Goal: Information Seeking & Learning: Stay updated

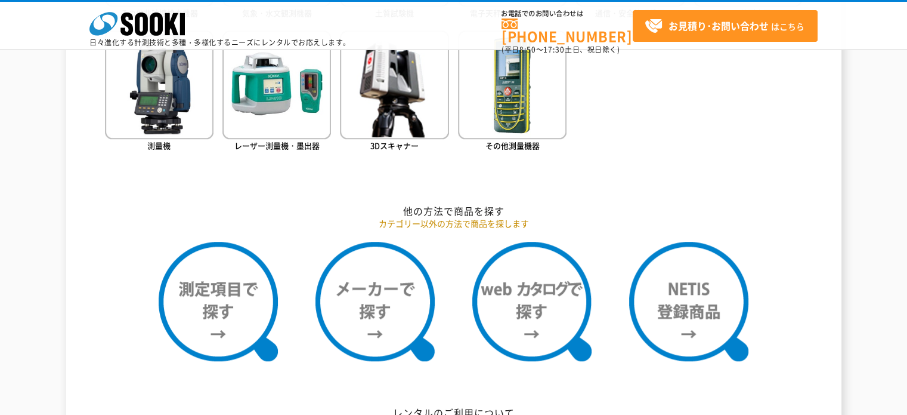
scroll to position [835, 0]
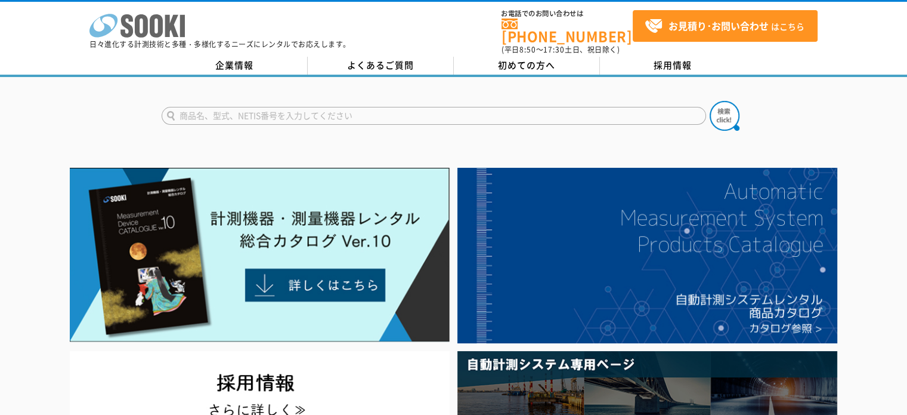
click at [166, 26] on polygon at bounding box center [172, 26] width 14 height 22
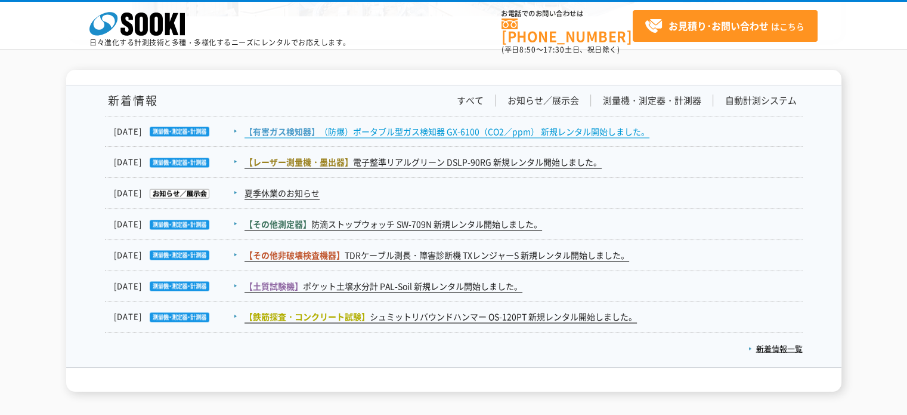
scroll to position [1948, 0]
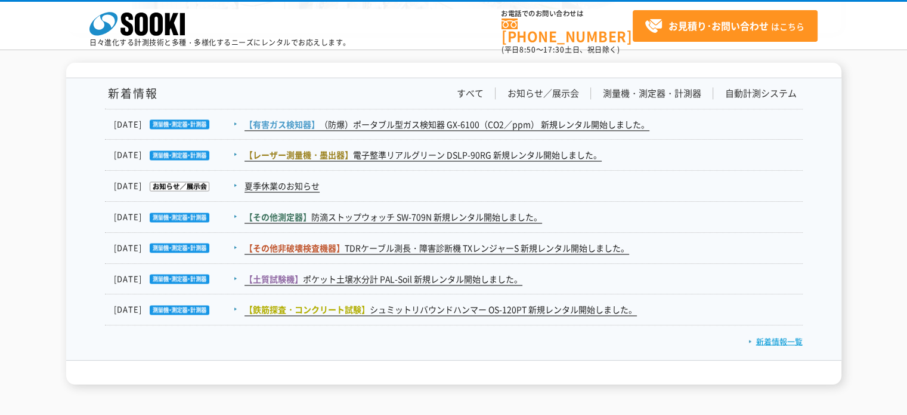
click at [780, 338] on link "新着情報一覧" at bounding box center [775, 340] width 54 height 11
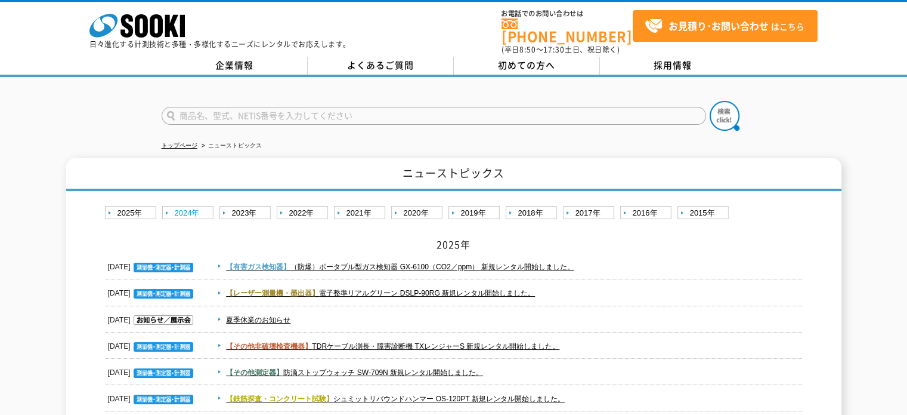
click at [190, 206] on link "2024年" at bounding box center [189, 213] width 54 height 15
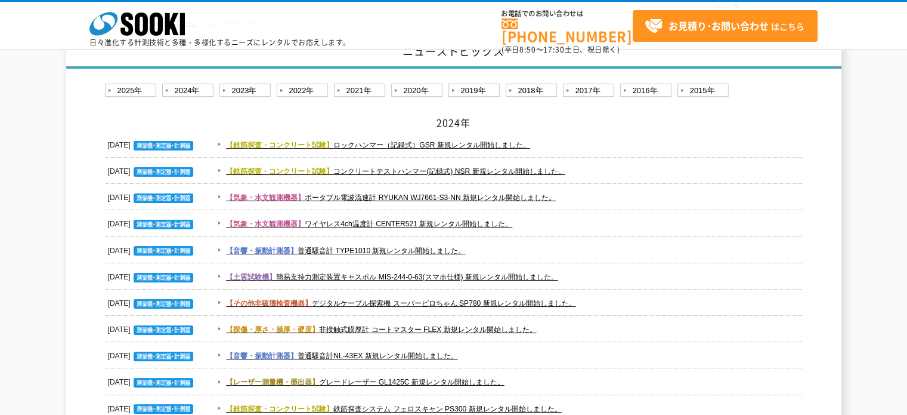
scroll to position [79, 0]
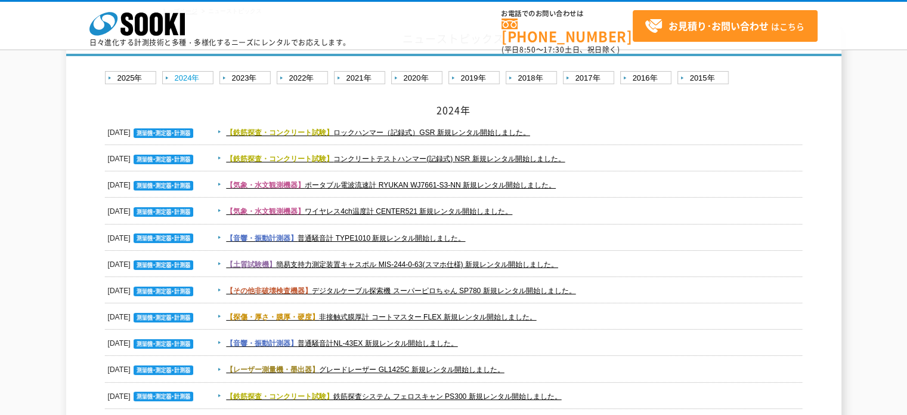
click at [174, 78] on link "2024年" at bounding box center [189, 78] width 54 height 15
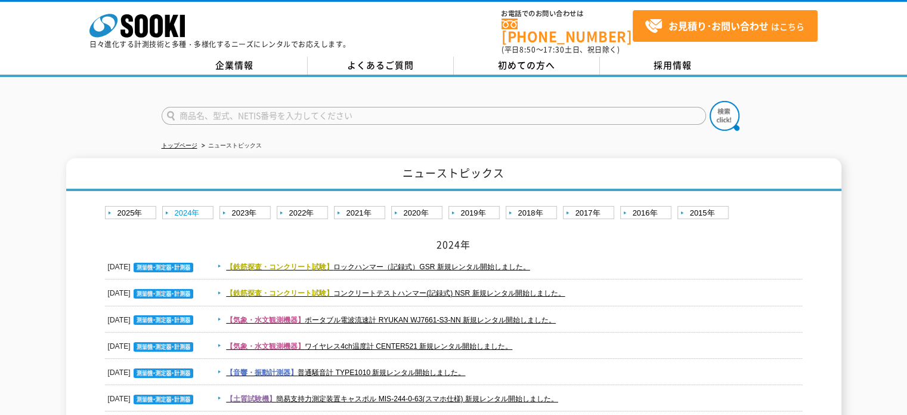
click at [175, 206] on link "2024年" at bounding box center [189, 213] width 54 height 15
click at [130, 206] on link "2025年" at bounding box center [132, 213] width 54 height 15
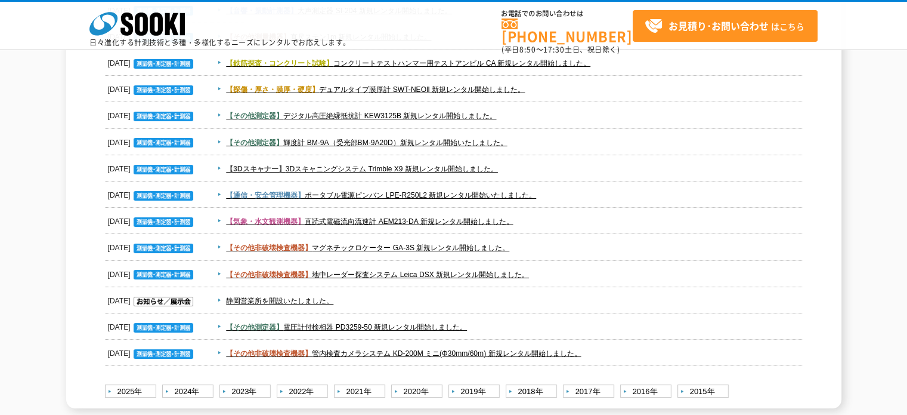
scroll to position [1749, 0]
